Goal: Information Seeking & Learning: Learn about a topic

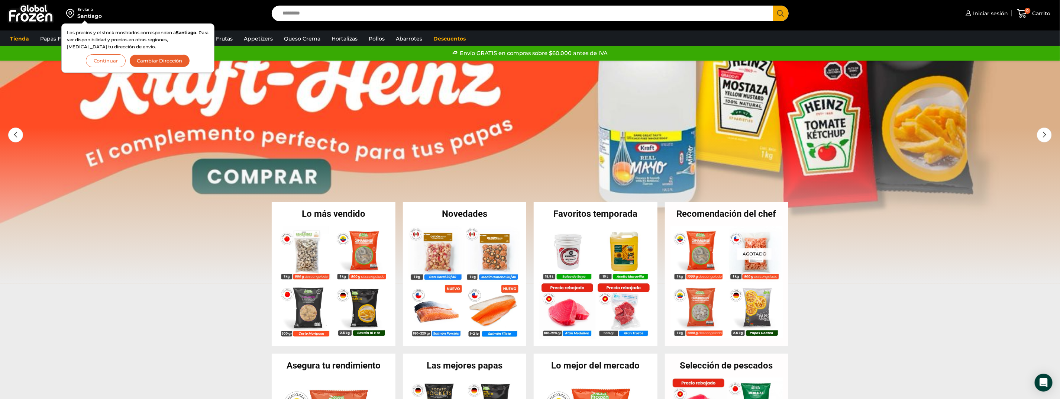
click at [109, 58] on button "Continuar" at bounding box center [106, 60] width 40 height 13
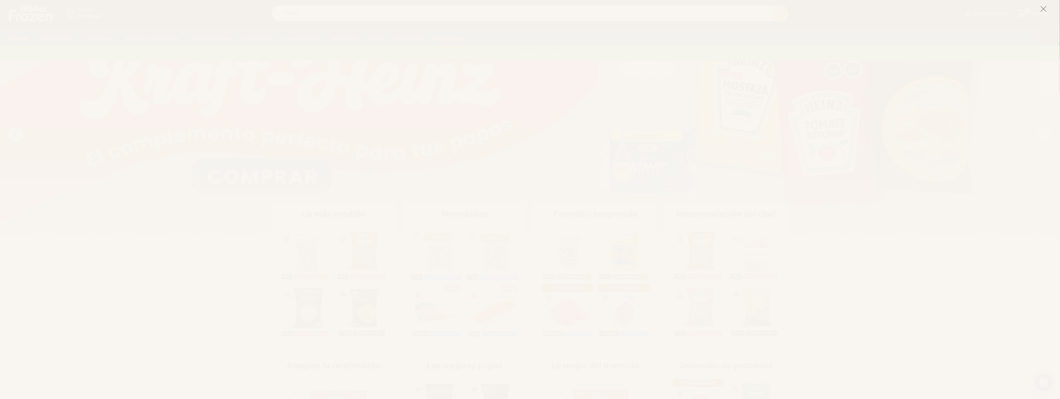
click at [1046, 7] on icon at bounding box center [1044, 9] width 7 height 7
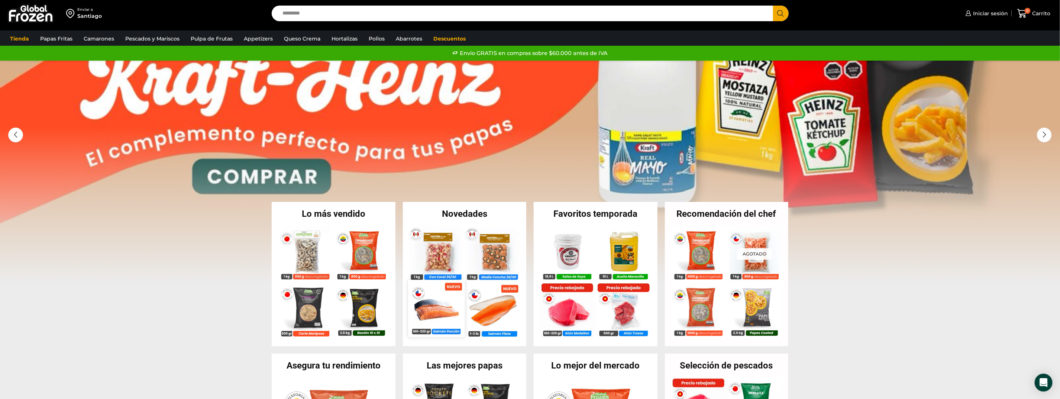
click at [436, 304] on img at bounding box center [436, 308] width 57 height 57
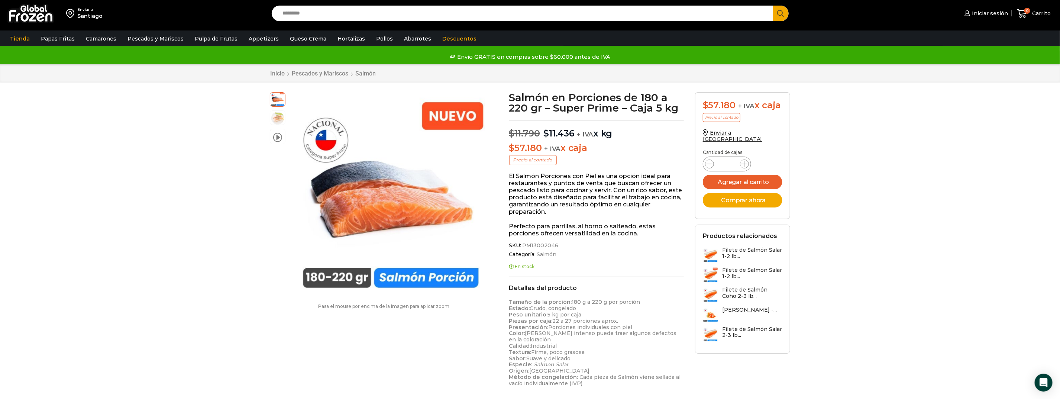
drag, startPoint x: 606, startPoint y: 149, endPoint x: 504, endPoint y: 144, distance: 102.3
click at [504, 144] on div "Salmón en Porciones de 180 a 220 gr – Super Prime – Caja 5 kg $ 11.790 Original…" at bounding box center [597, 331] width 186 height 478
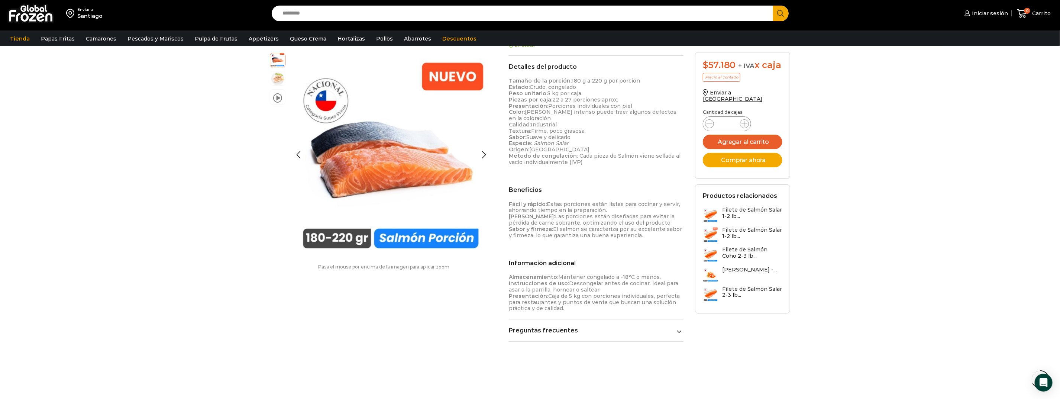
scroll to position [260, 0]
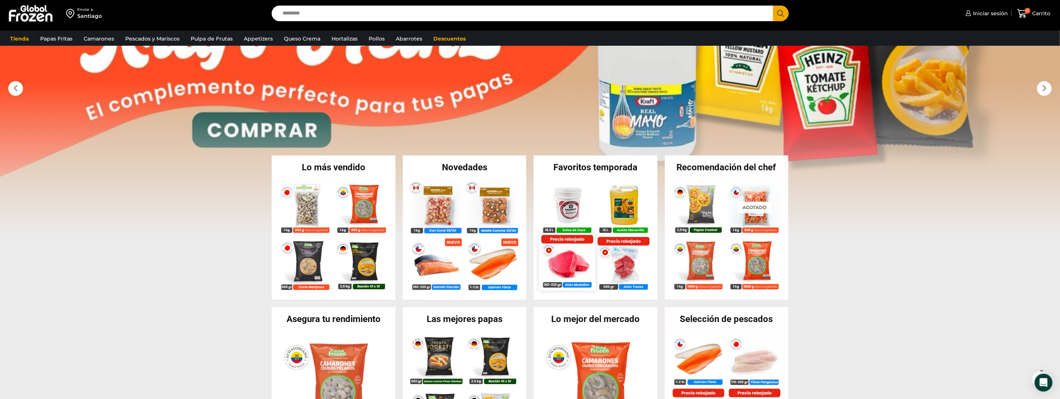
scroll to position [74, 0]
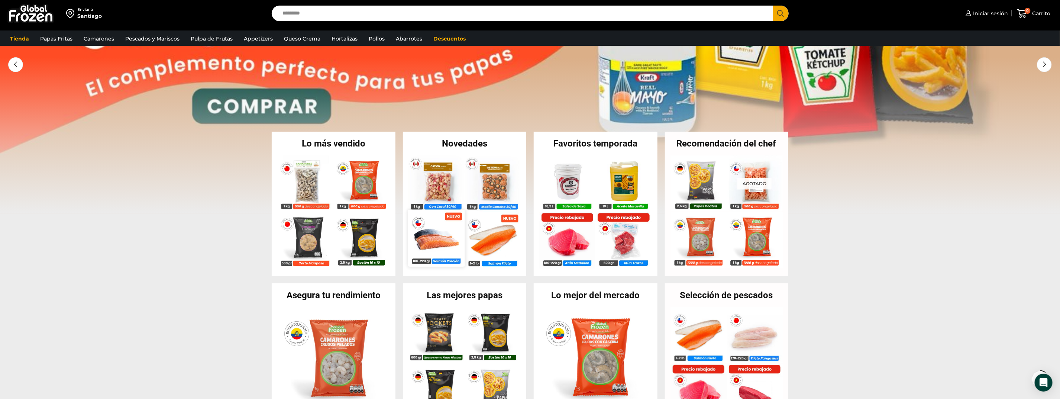
click at [439, 235] on img at bounding box center [436, 238] width 57 height 57
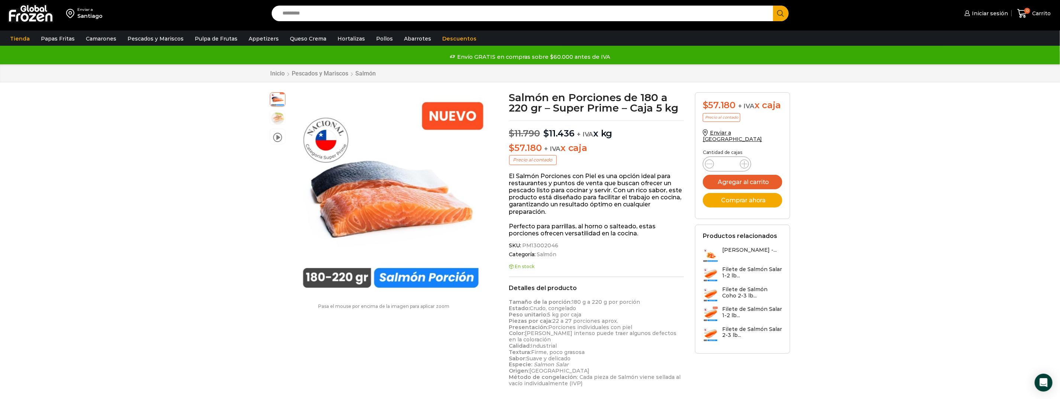
drag, startPoint x: 615, startPoint y: 144, endPoint x: 632, endPoint y: 136, distance: 18.6
click at [632, 136] on div "Salmón en Porciones de 180 a 220 gr – Super Prime – Caja 5 kg $ 11.790 Original…" at bounding box center [597, 331] width 186 height 478
click at [635, 140] on div "Salmón en Porciones de 180 a 220 gr – Super Prime – Caja 5 kg $ 11.790 Original…" at bounding box center [597, 331] width 186 height 478
drag, startPoint x: 684, startPoint y: 109, endPoint x: 634, endPoint y: 106, distance: 49.9
click at [634, 106] on h1 "Salmón en Porciones de 180 a 220 gr – Super Prime – Caja 5 kg" at bounding box center [596, 102] width 175 height 21
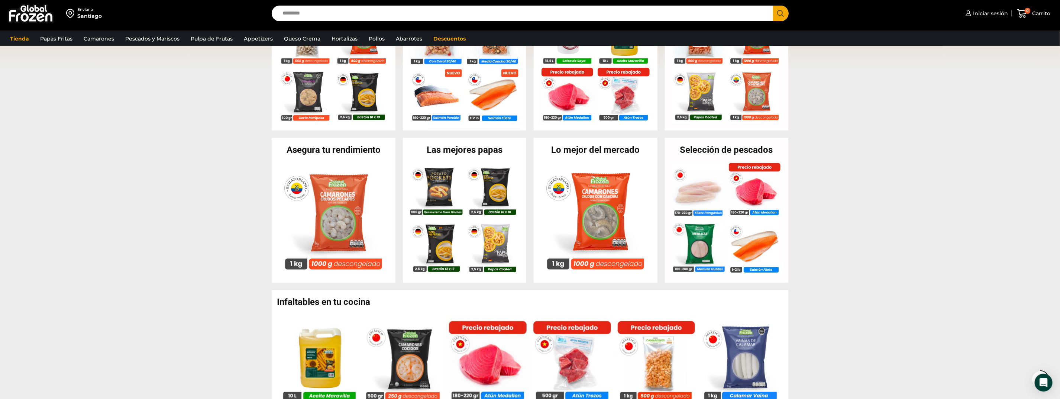
scroll to position [223, 0]
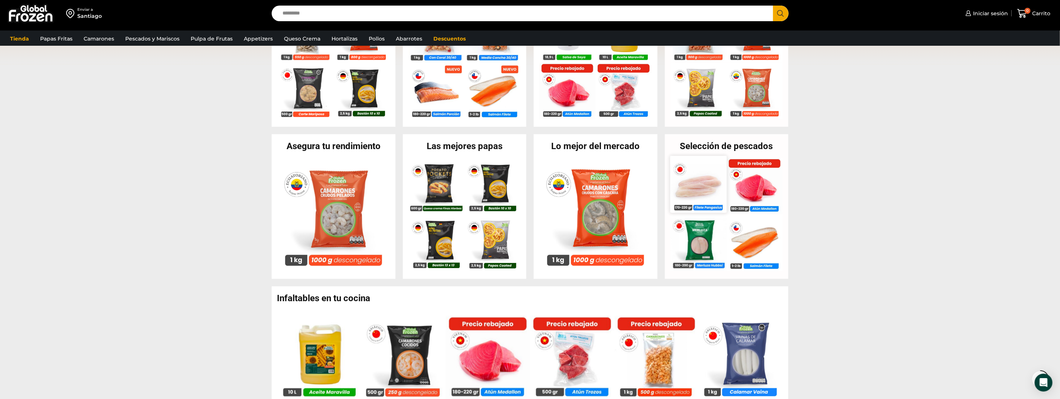
click at [694, 188] on img at bounding box center [698, 184] width 57 height 57
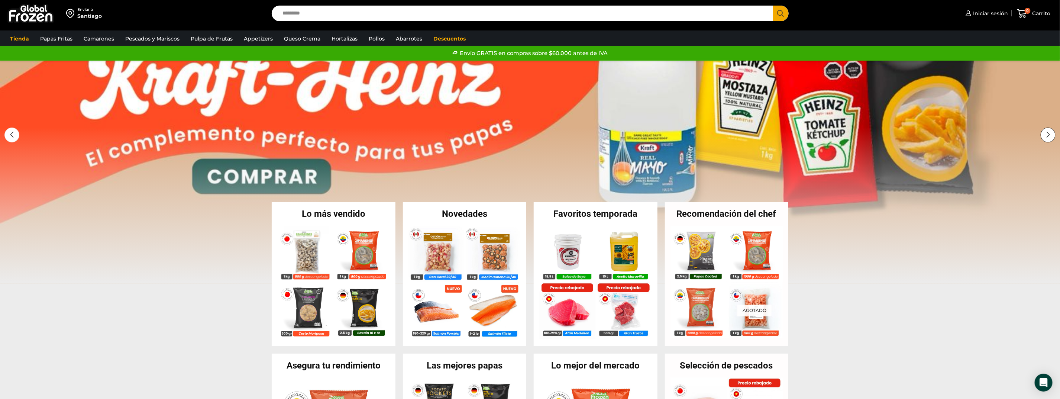
click at [1048, 132] on div "Next slide" at bounding box center [1048, 135] width 15 height 15
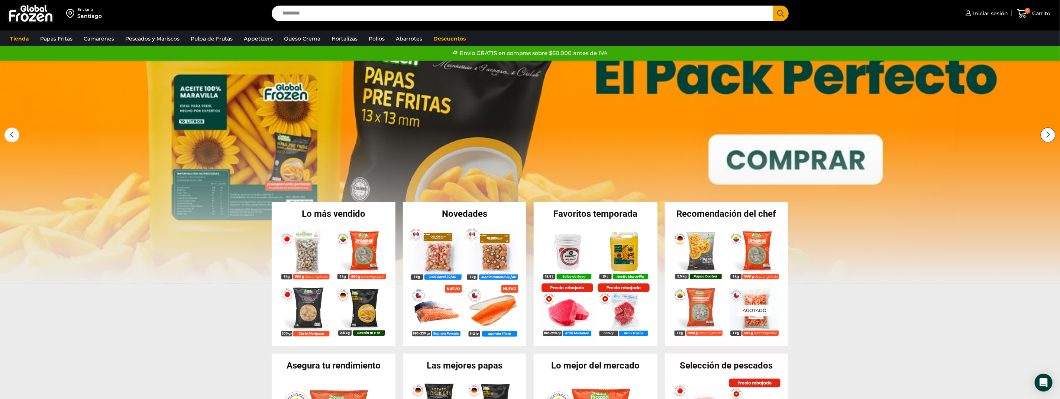
click at [1045, 140] on div "Next slide" at bounding box center [1048, 135] width 15 height 15
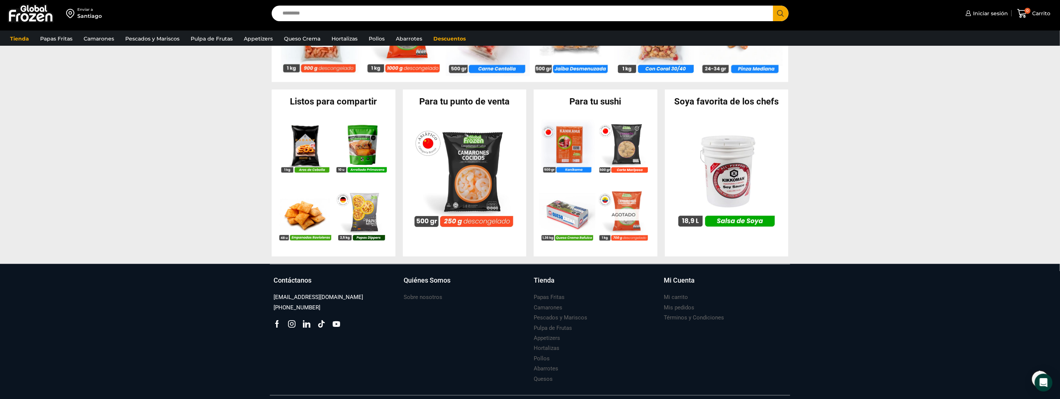
scroll to position [658, 0]
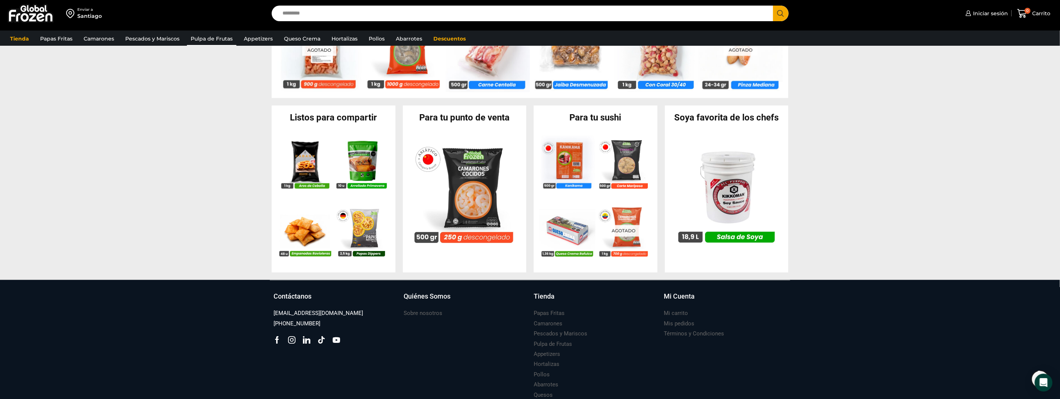
click at [206, 40] on link "Pulpa de Frutas" at bounding box center [211, 39] width 49 height 14
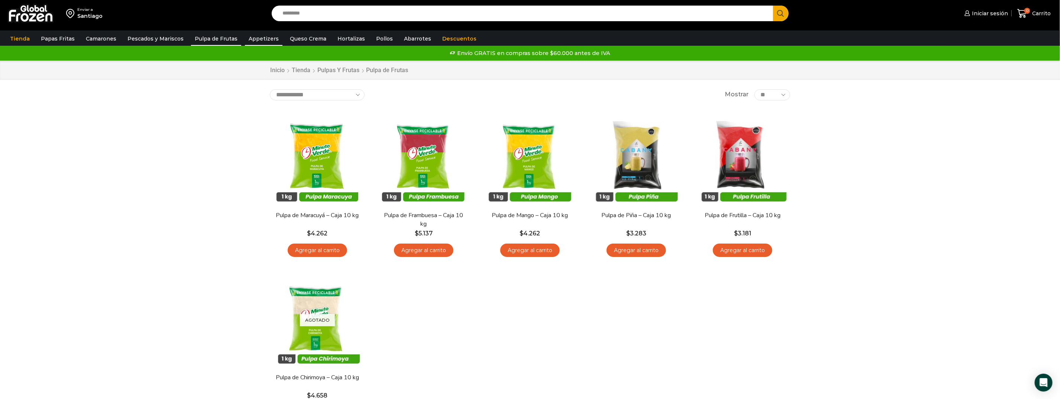
click at [249, 36] on link "Appetizers" at bounding box center [264, 39] width 38 height 14
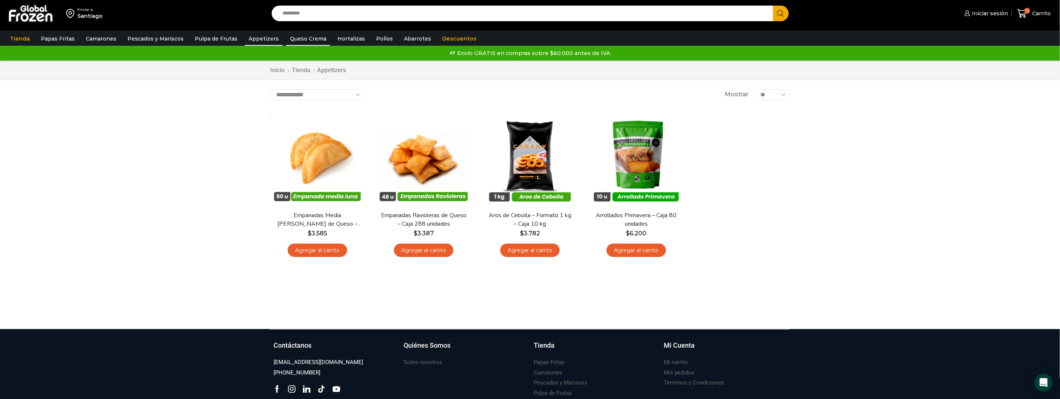
click at [301, 41] on link "Queso Crema" at bounding box center [308, 39] width 44 height 14
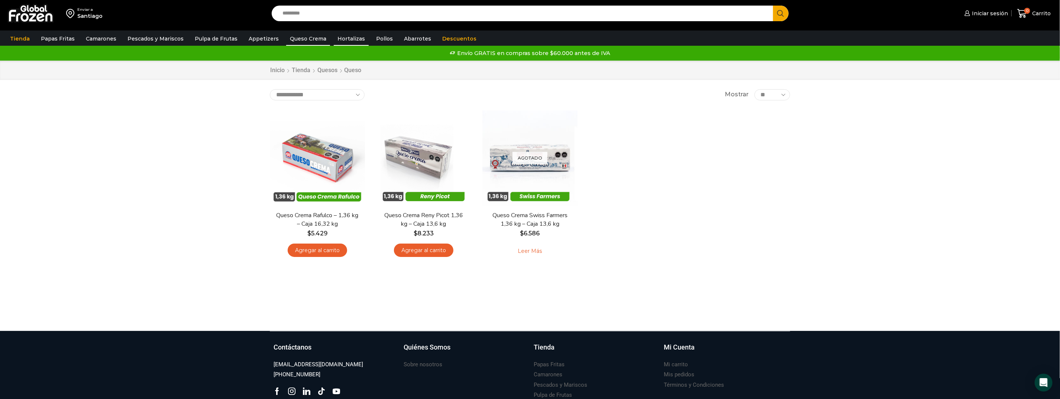
click at [334, 40] on link "Hortalizas" at bounding box center [351, 39] width 35 height 14
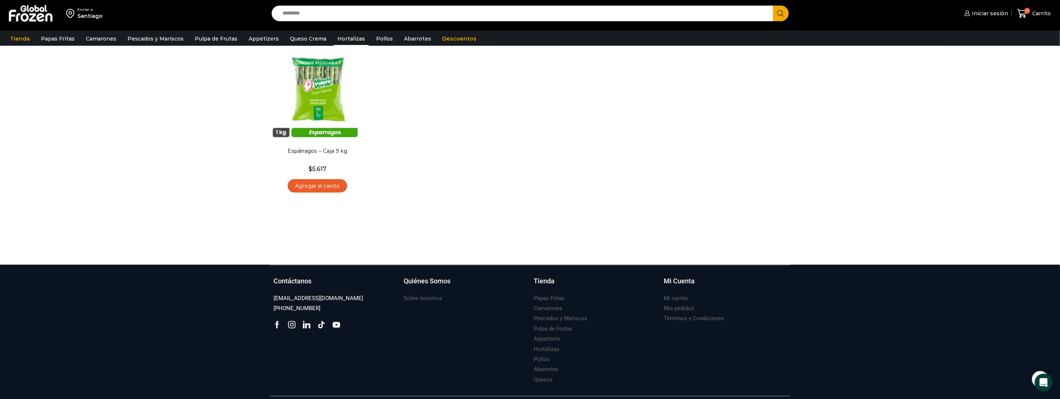
scroll to position [418, 0]
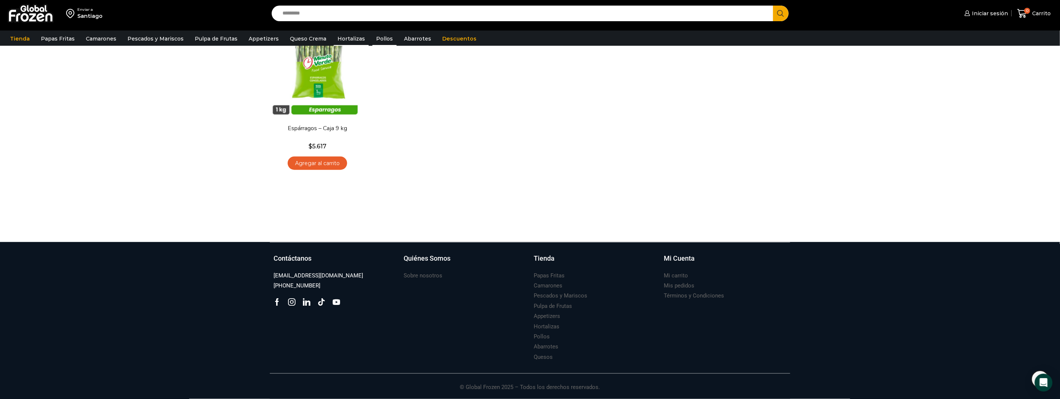
click at [375, 38] on link "Pollos" at bounding box center [385, 39] width 24 height 14
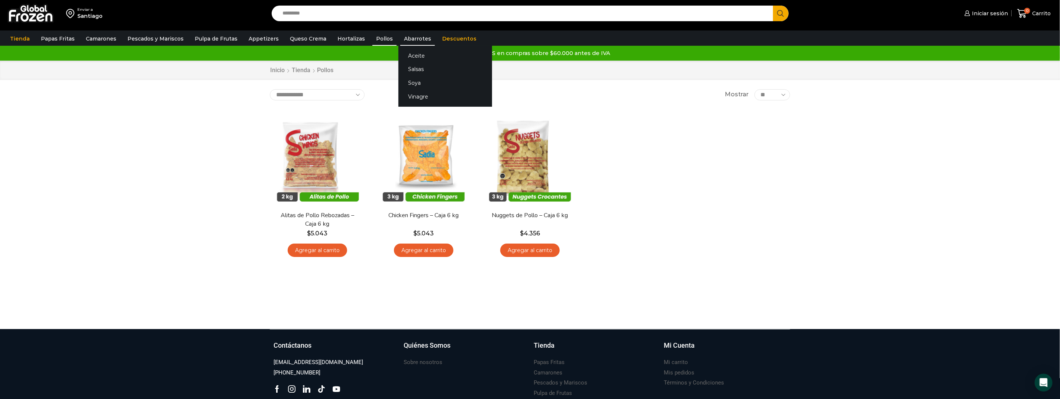
click at [418, 40] on link "Abarrotes" at bounding box center [417, 39] width 35 height 14
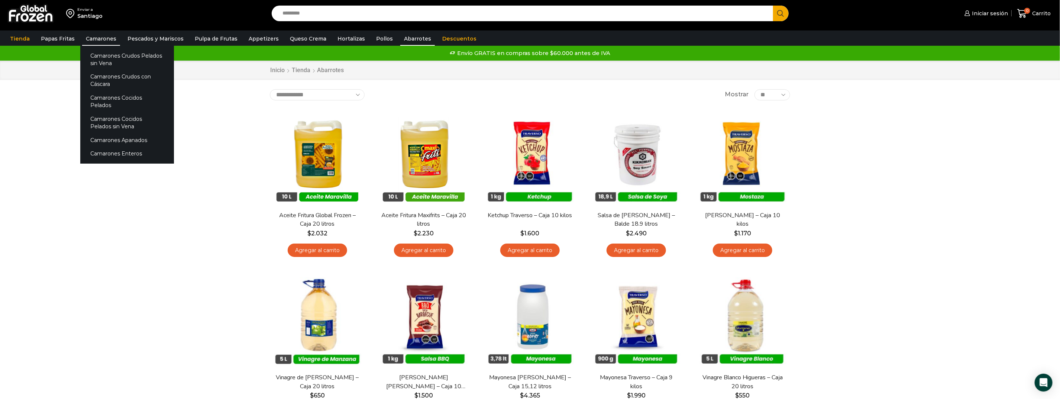
click at [104, 37] on link "Camarones" at bounding box center [101, 39] width 38 height 14
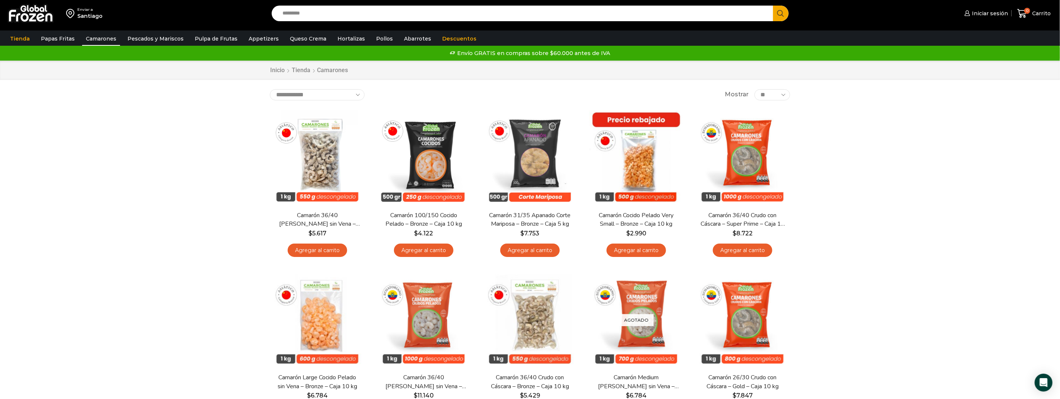
click at [32, 17] on img at bounding box center [30, 13] width 46 height 19
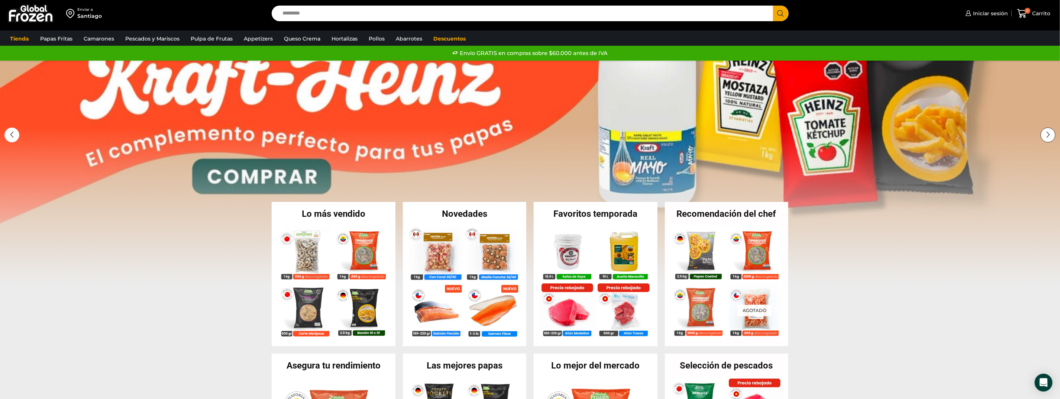
click at [1051, 136] on div "Next slide" at bounding box center [1048, 135] width 15 height 15
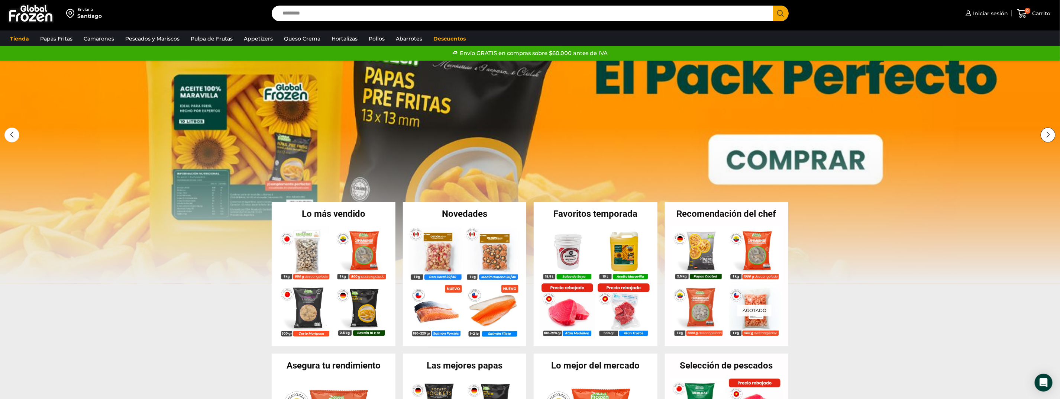
click at [1051, 136] on div "Next slide" at bounding box center [1048, 135] width 15 height 15
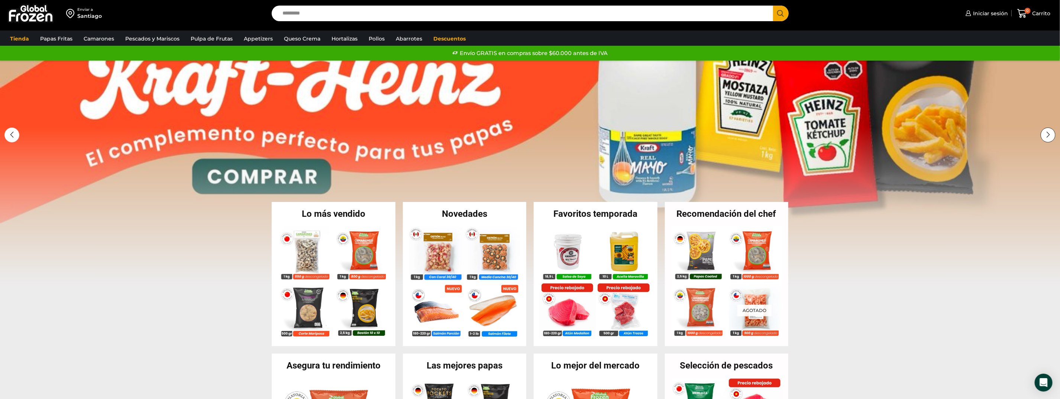
click at [1051, 136] on div "Next slide" at bounding box center [1048, 135] width 15 height 15
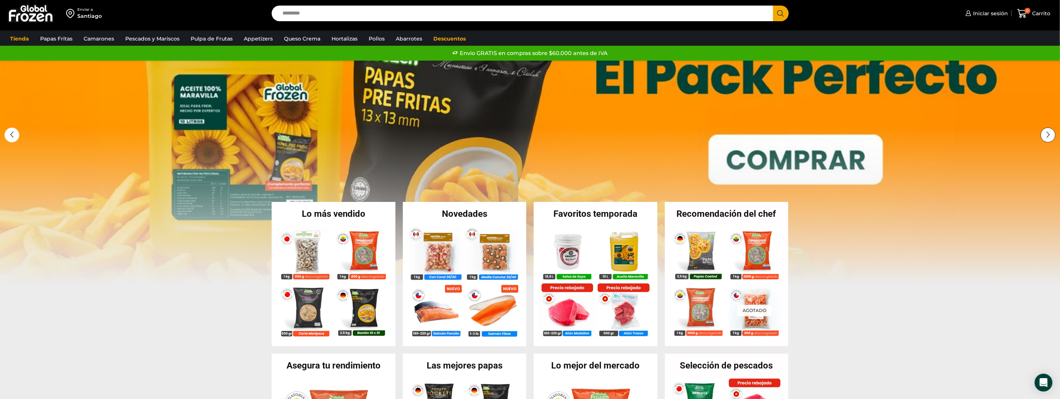
click at [1051, 136] on div "Next slide" at bounding box center [1048, 135] width 15 height 15
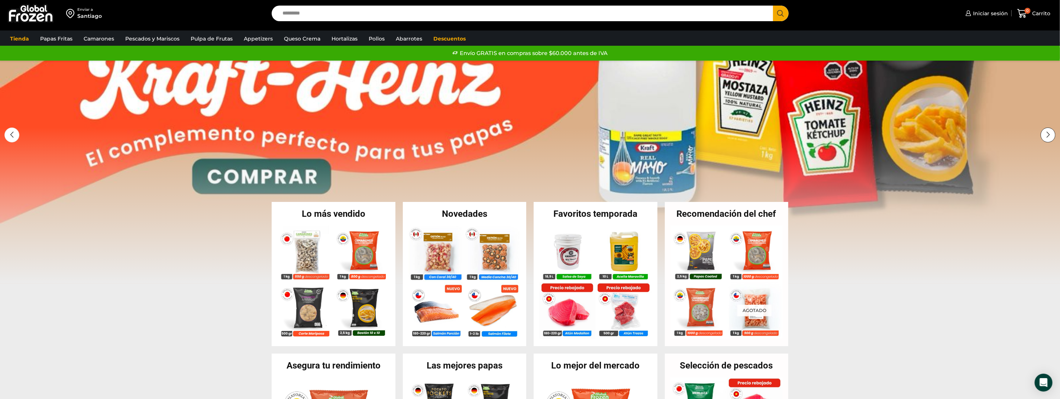
click at [1051, 136] on div "Next slide" at bounding box center [1048, 135] width 15 height 15
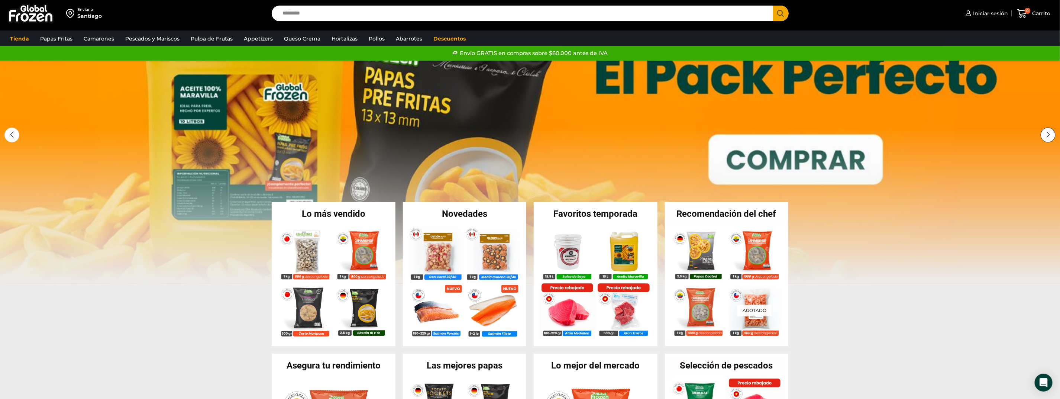
click at [1044, 138] on div "Next slide" at bounding box center [1048, 135] width 15 height 15
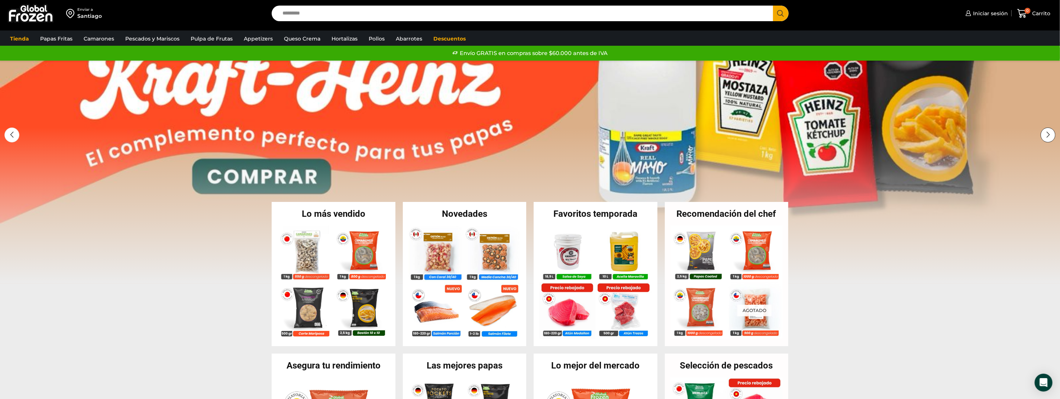
click at [1044, 138] on div "Next slide" at bounding box center [1048, 135] width 15 height 15
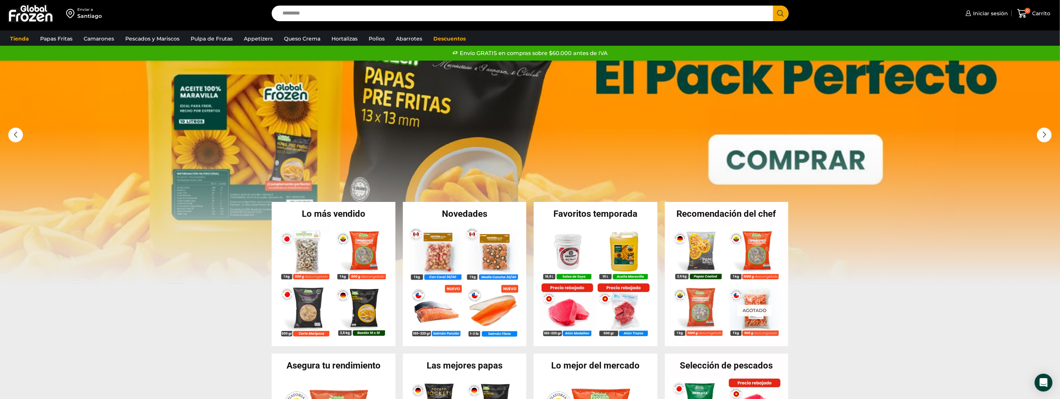
click at [32, 22] on img at bounding box center [30, 13] width 46 height 19
click at [9, 133] on div "Previous slide" at bounding box center [11, 135] width 15 height 15
